Goal: Answer question/provide support

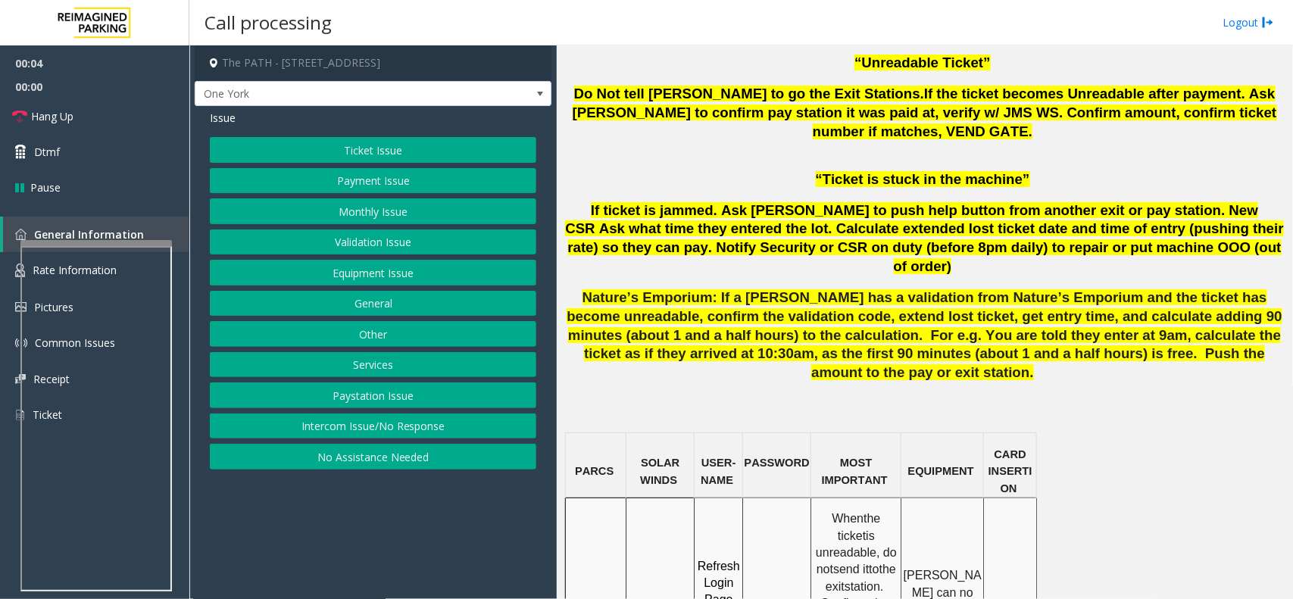
scroll to position [947, 0]
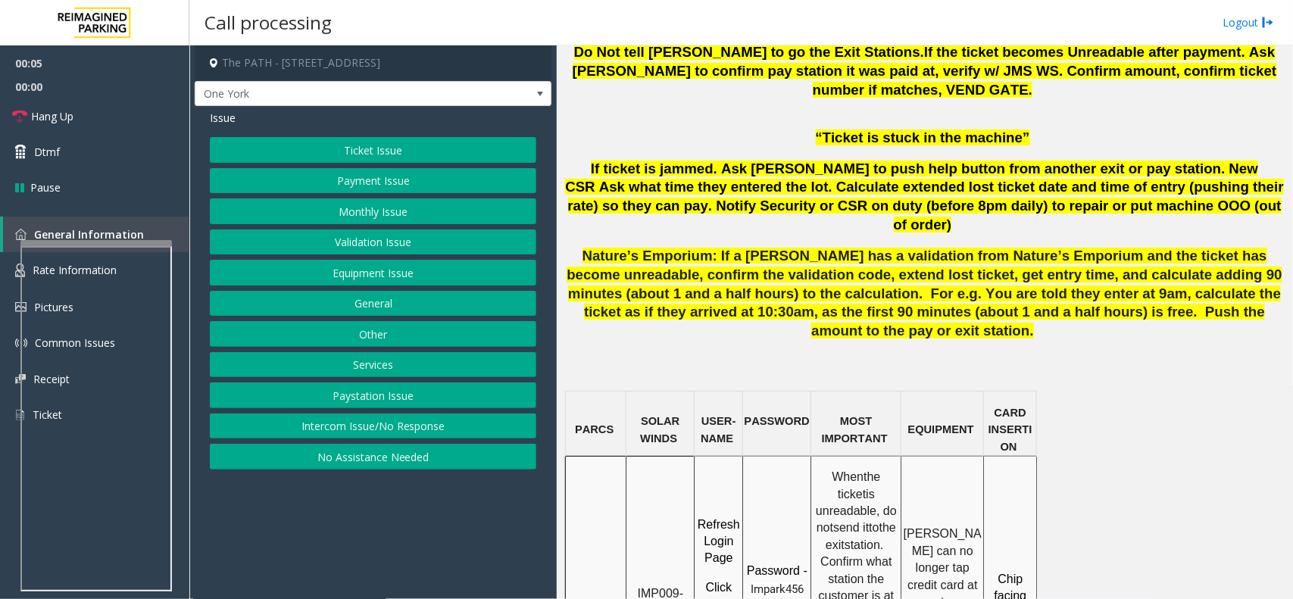
copy p "IMP009-0501 - One York- JMS-1York-WS"
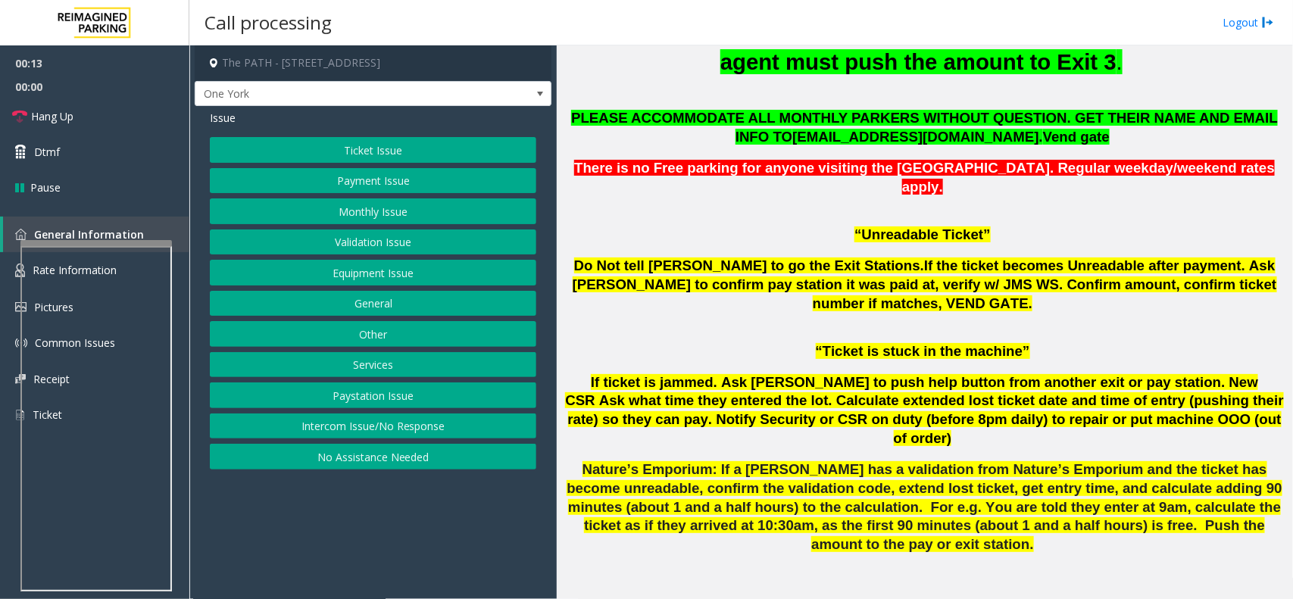
scroll to position [568, 0]
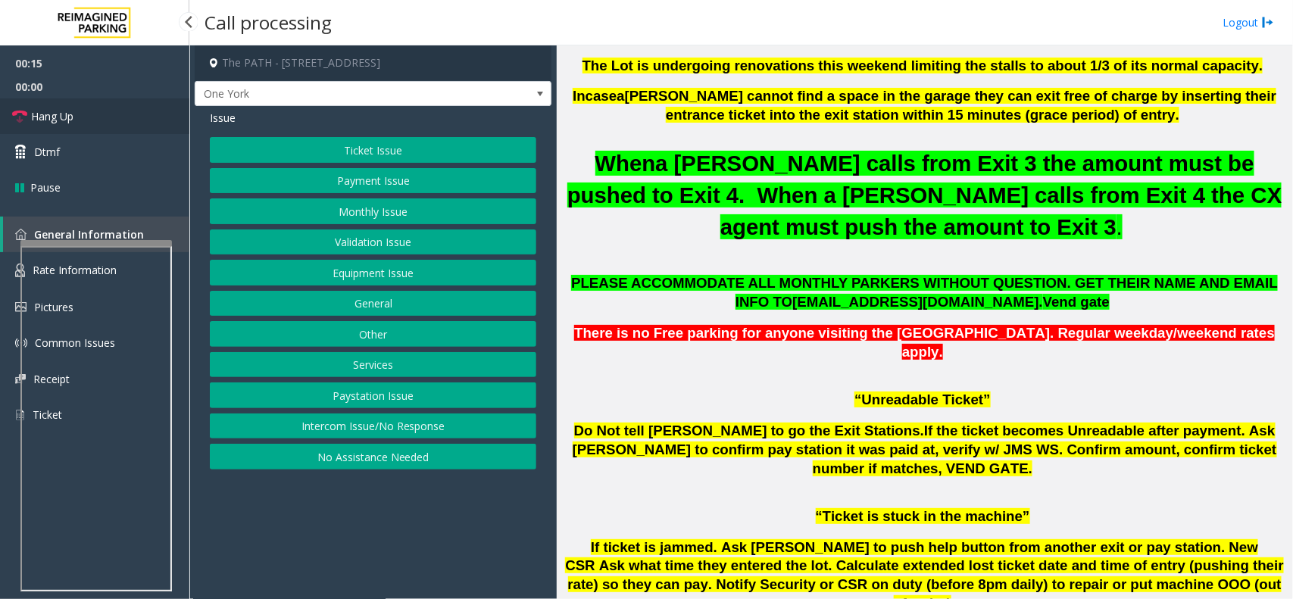
click at [31, 111] on span "Hang Up" at bounding box center [52, 116] width 42 height 16
click at [418, 148] on button "Ticket Issue" at bounding box center [373, 150] width 326 height 26
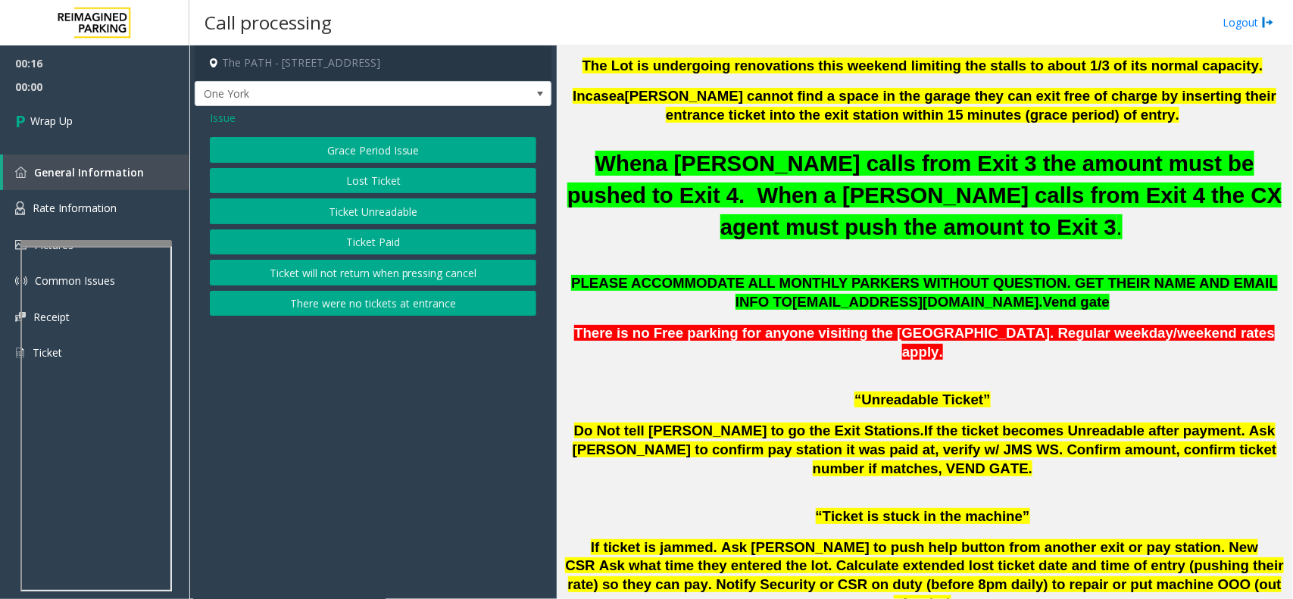
click at [395, 208] on button "Ticket Unreadable" at bounding box center [373, 211] width 326 height 26
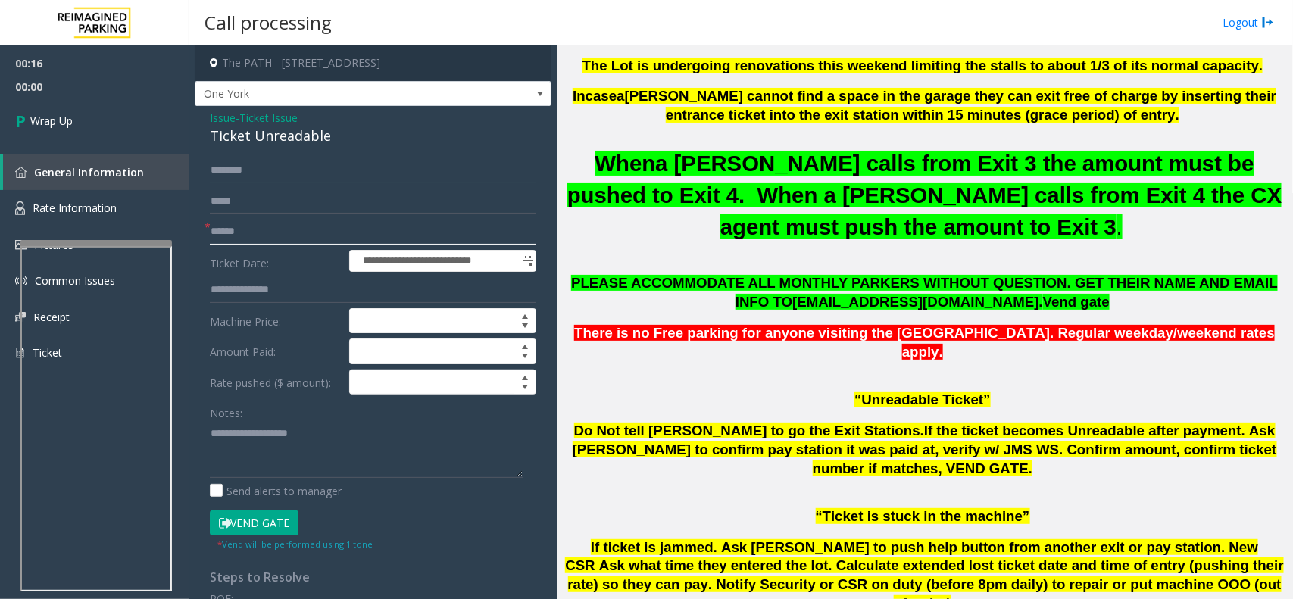
click at [247, 227] on input "text" at bounding box center [373, 232] width 326 height 26
type input "**"
click at [250, 139] on div "Ticket Unreadable" at bounding box center [373, 136] width 326 height 20
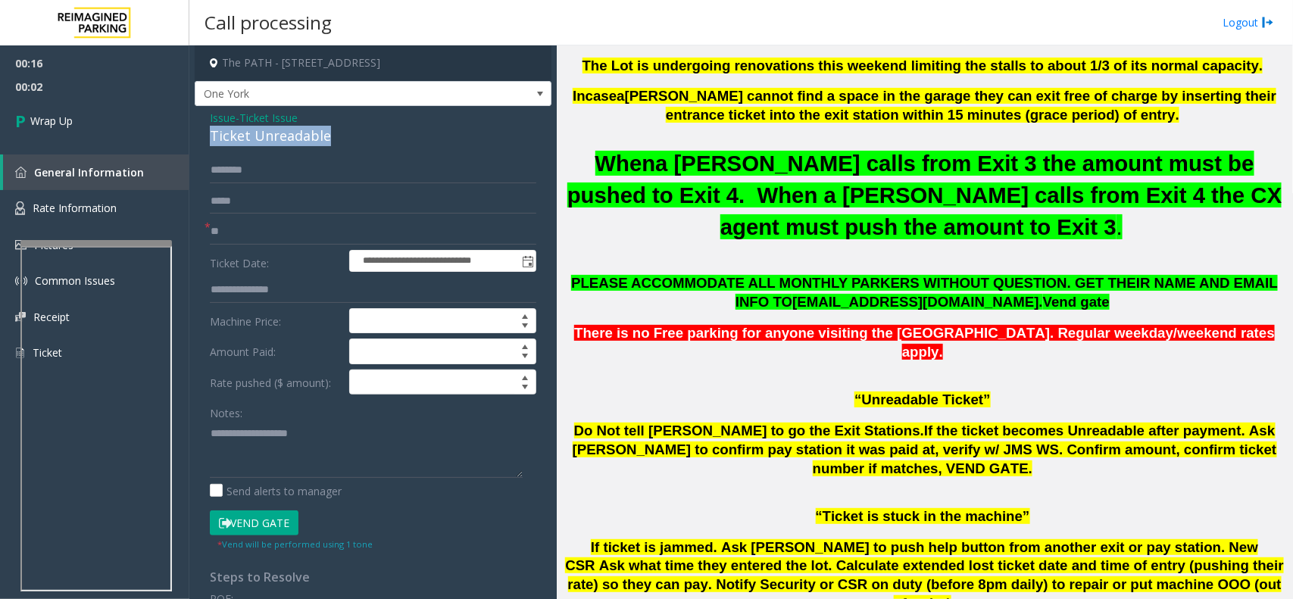
copy div "Ticket Unreadable"
click at [262, 456] on textarea at bounding box center [366, 449] width 313 height 57
paste textarea "**********"
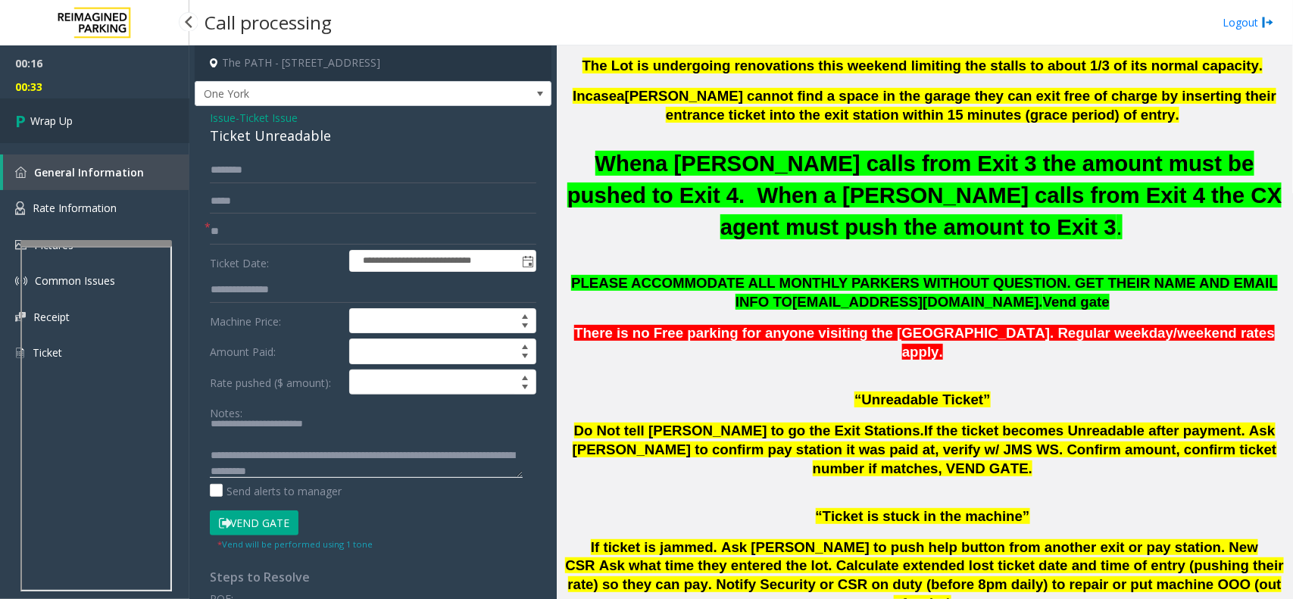
type textarea "**********"
click at [80, 129] on link "Wrap Up" at bounding box center [94, 120] width 189 height 45
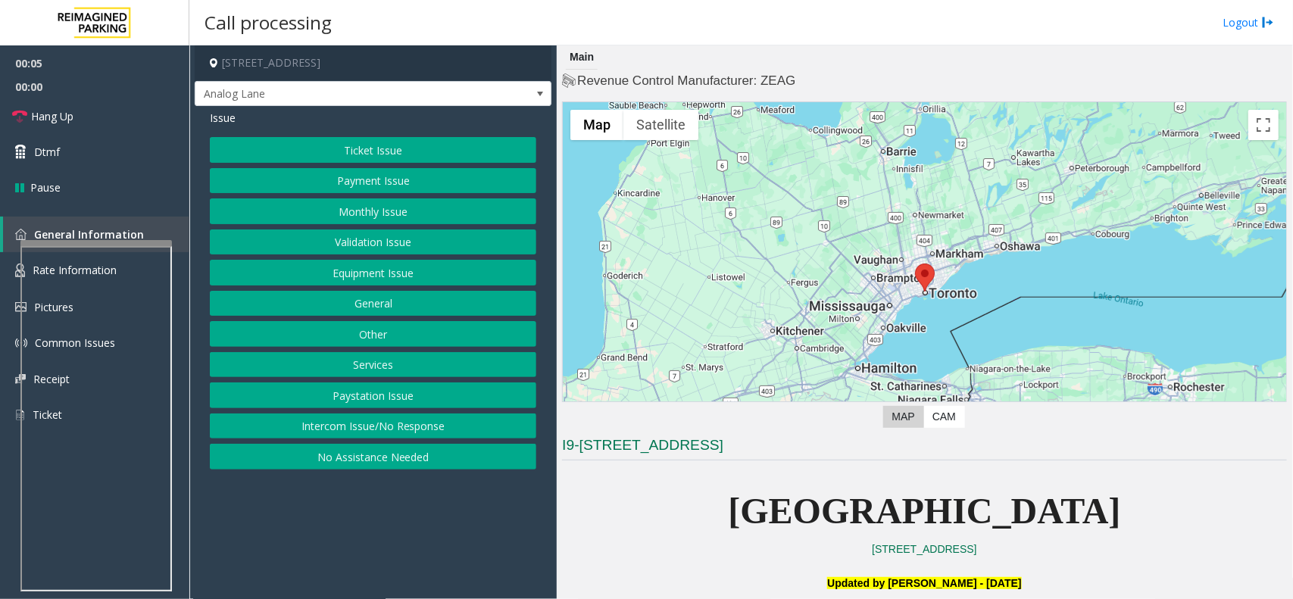
scroll to position [284, 0]
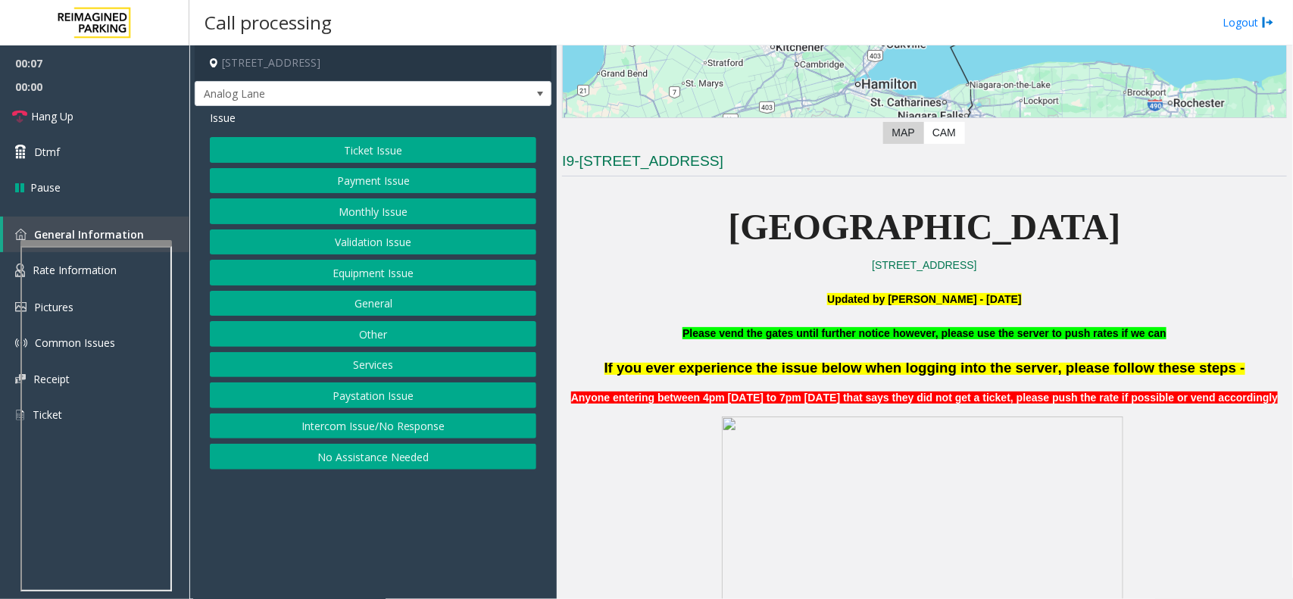
click at [367, 277] on button "Equipment Issue" at bounding box center [373, 273] width 326 height 26
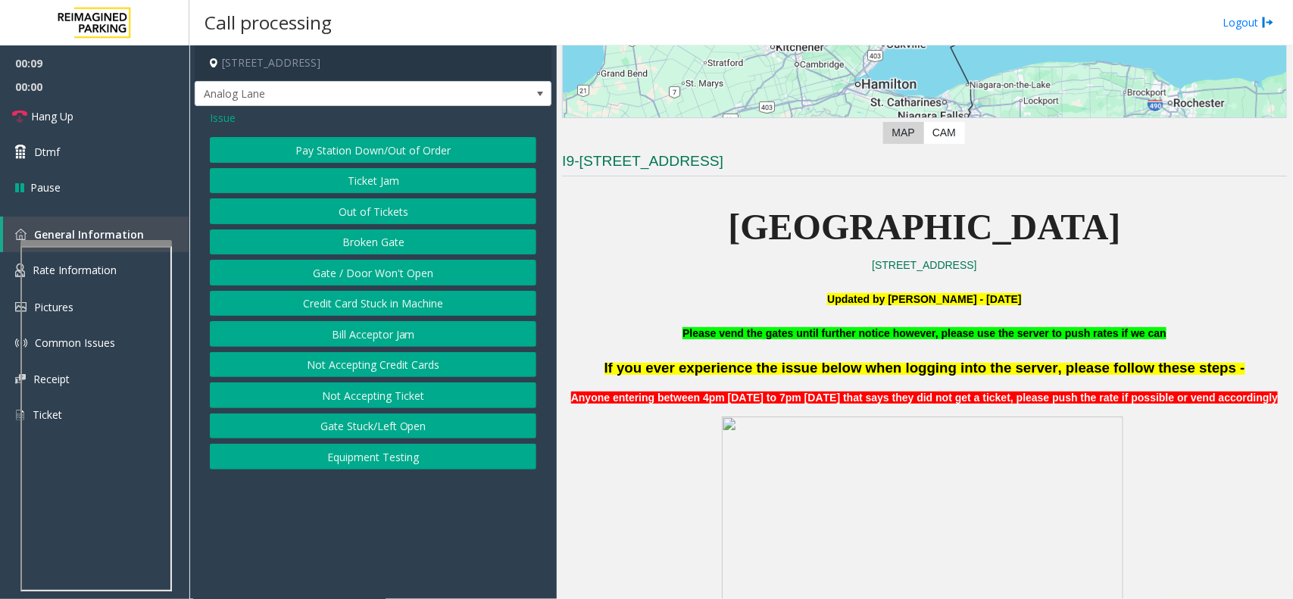
click at [379, 220] on button "Out of Tickets" at bounding box center [373, 211] width 326 height 26
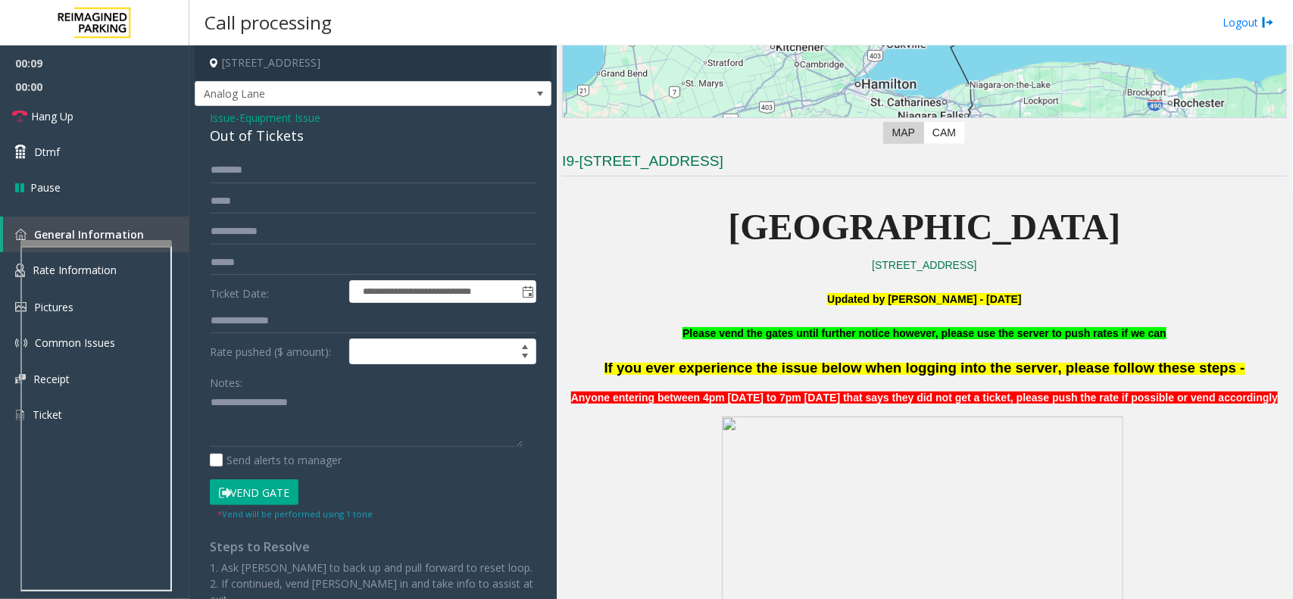
click at [244, 135] on div "Out of Tickets" at bounding box center [373, 136] width 326 height 20
copy div "Out of Tickets"
click at [292, 432] on textarea at bounding box center [366, 419] width 313 height 57
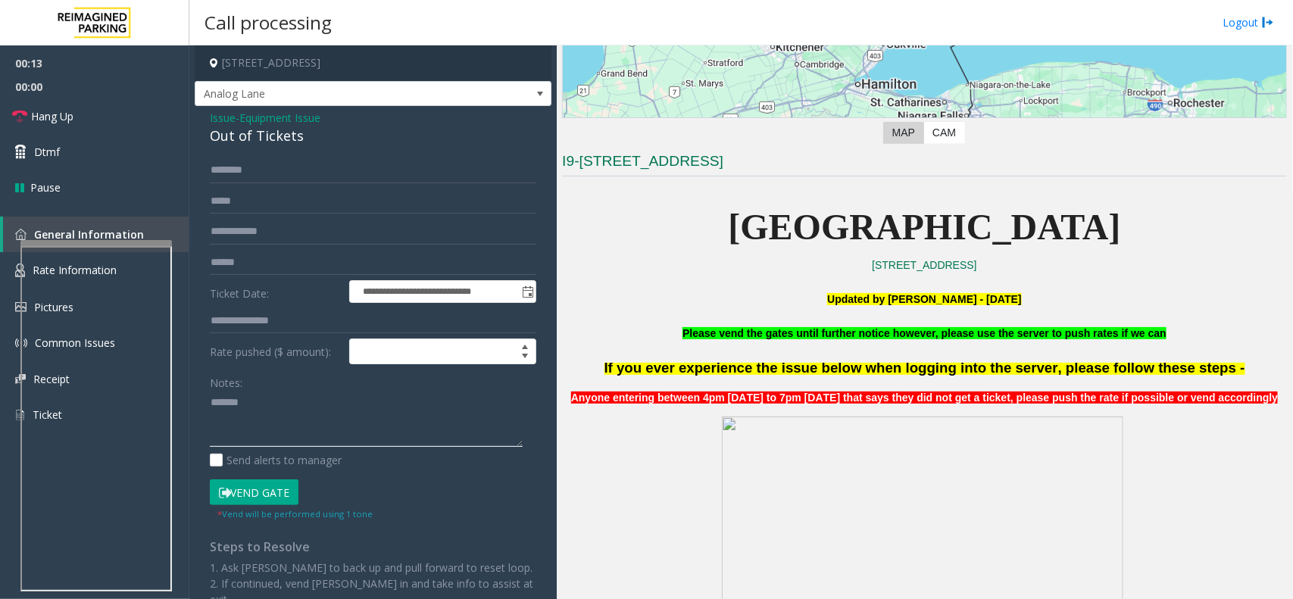
paste textarea "**********"
click at [258, 486] on button "Vend Gate" at bounding box center [254, 492] width 89 height 26
click at [262, 434] on textarea at bounding box center [366, 419] width 313 height 57
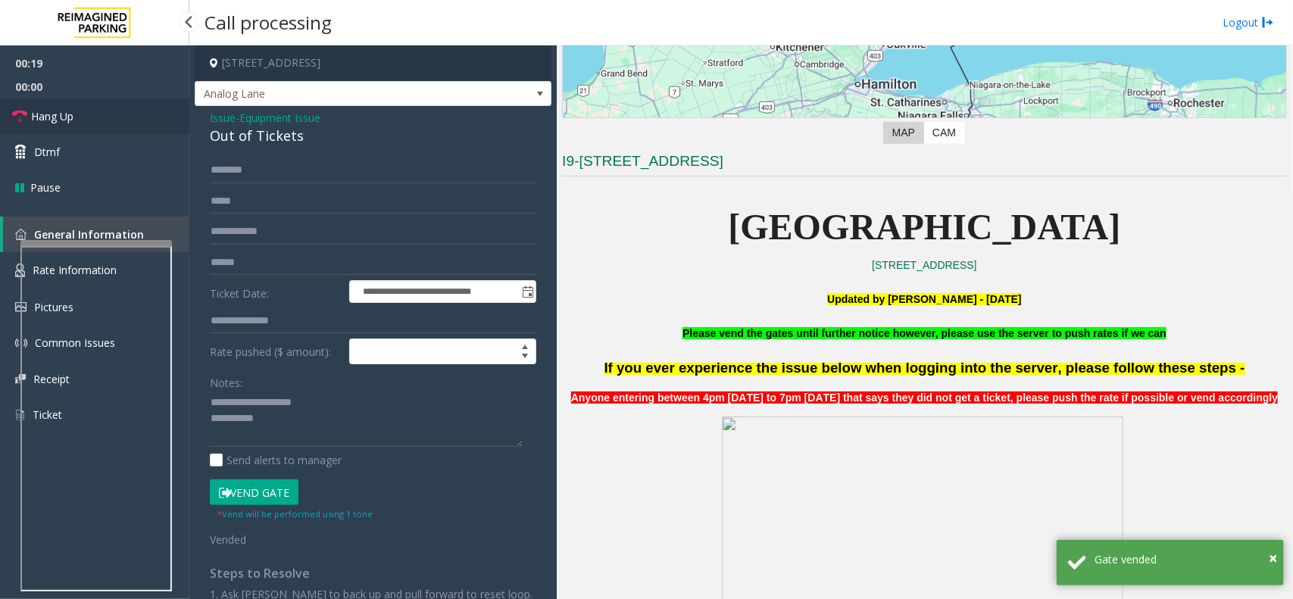
click at [55, 114] on span "Hang Up" at bounding box center [52, 116] width 42 height 16
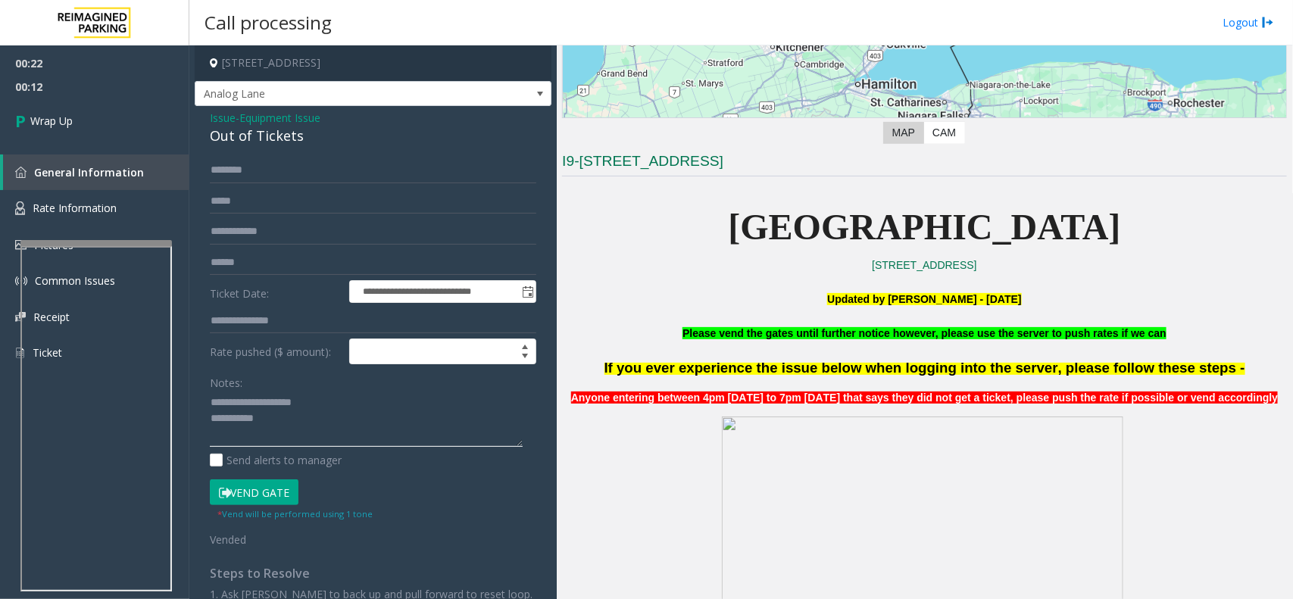
click at [315, 413] on textarea at bounding box center [366, 419] width 313 height 57
drag, startPoint x: 434, startPoint y: 421, endPoint x: 263, endPoint y: 426, distance: 171.2
click at [263, 426] on textarea at bounding box center [366, 419] width 313 height 57
drag, startPoint x: 323, startPoint y: 403, endPoint x: 243, endPoint y: 403, distance: 80.3
click at [243, 403] on textarea at bounding box center [366, 419] width 313 height 57
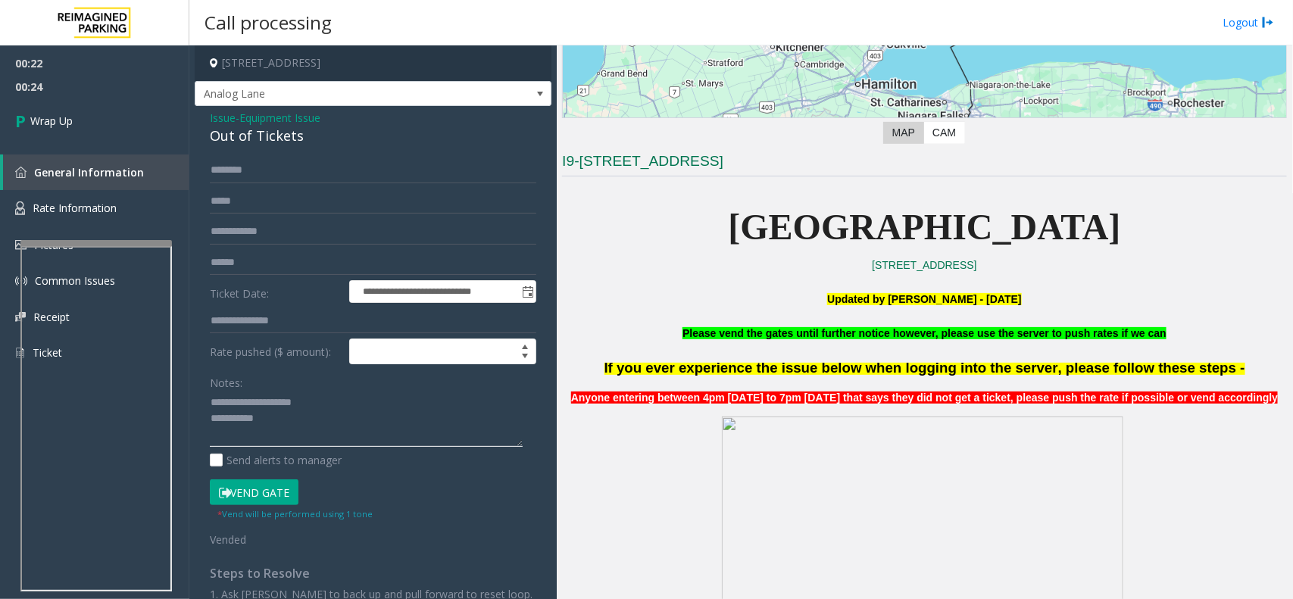
click at [280, 425] on textarea at bounding box center [366, 419] width 313 height 57
paste textarea "**********"
type textarea "**********"
click at [46, 117] on span "Wrap Up" at bounding box center [51, 121] width 42 height 16
